Goal: Task Accomplishment & Management: Use online tool/utility

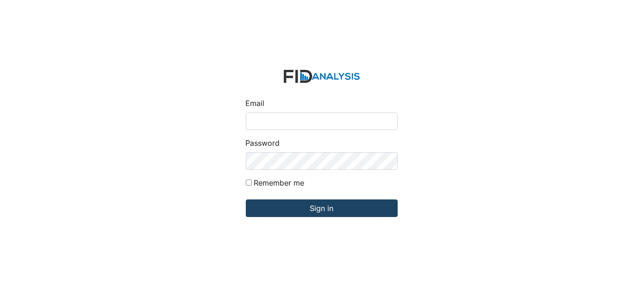
type input "[EMAIL_ADDRESS][DOMAIN_NAME]"
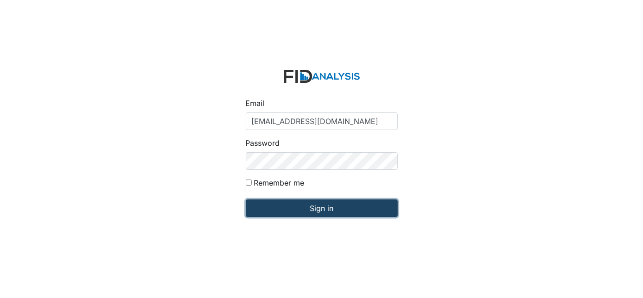
click at [308, 208] on input "Sign in" at bounding box center [322, 209] width 152 height 18
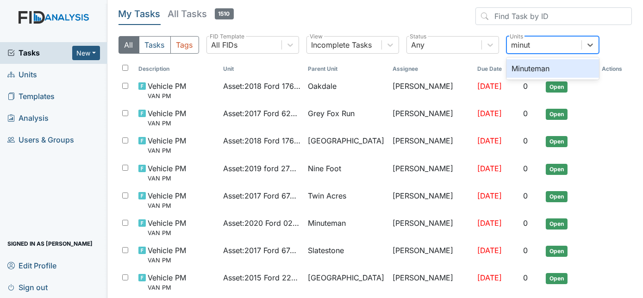
type input "minute"
click at [566, 68] on div "Minuteman" at bounding box center [553, 68] width 93 height 19
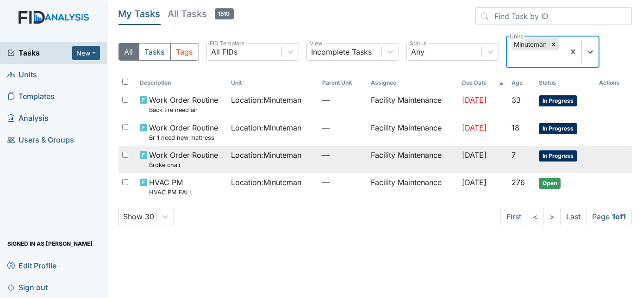
click at [426, 160] on td "Facility Maintenance" at bounding box center [412, 159] width 91 height 27
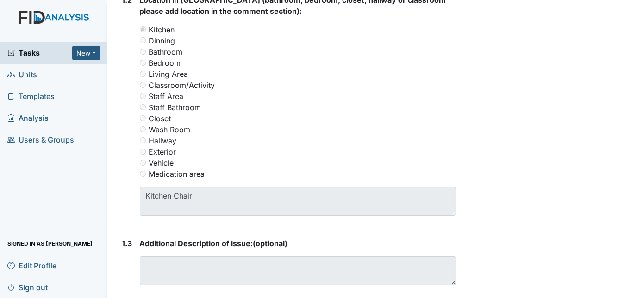
scroll to position [429, 0]
